Goal: Navigation & Orientation: Find specific page/section

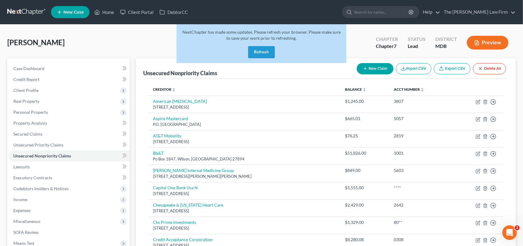
drag, startPoint x: 256, startPoint y: 53, endPoint x: 271, endPoint y: 55, distance: 15.0
click at [256, 53] on button "Refresh" at bounding box center [261, 52] width 27 height 12
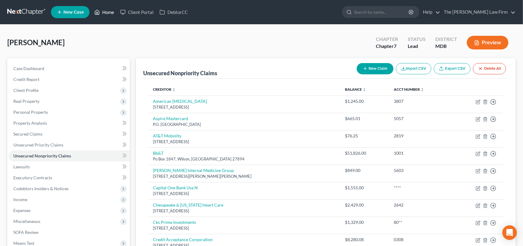
click at [103, 12] on link "Home" at bounding box center [104, 12] width 26 height 11
